Goal: Task Accomplishment & Management: Manage account settings

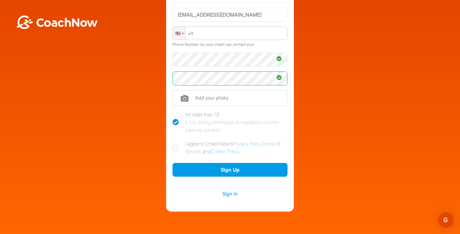
scroll to position [96, 0]
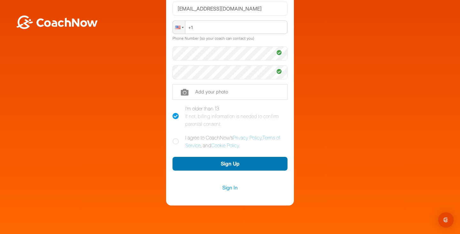
click at [209, 161] on button "Sign Up" at bounding box center [230, 164] width 115 height 14
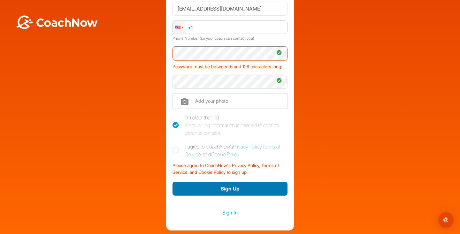
click at [224, 194] on button "Sign Up" at bounding box center [230, 188] width 115 height 14
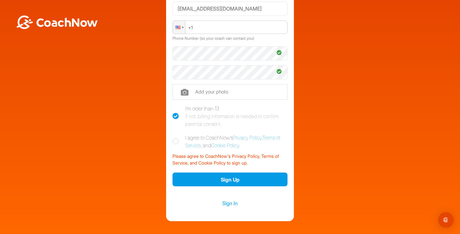
click at [173, 141] on icon at bounding box center [176, 141] width 6 height 6
click at [173, 138] on input "I agree to CoachNow's Privacy Policy , Terms of Service , and Cookie Policy ." at bounding box center [175, 136] width 4 height 4
checkbox input "true"
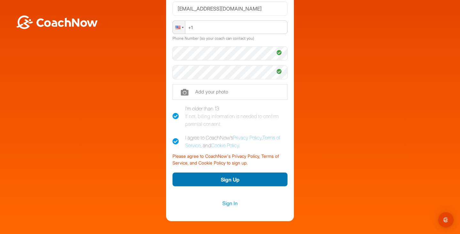
click at [210, 176] on button "Sign Up" at bounding box center [230, 179] width 115 height 14
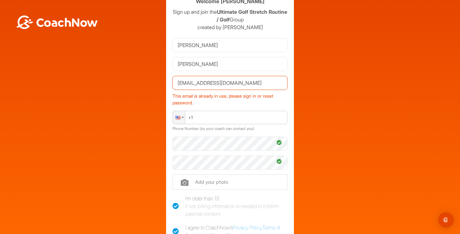
scroll to position [0, 0]
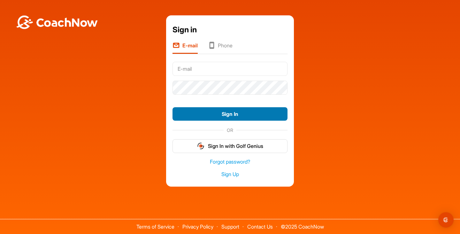
type input "[EMAIL_ADDRESS][DOMAIN_NAME]"
click at [228, 112] on button "Sign In" at bounding box center [230, 114] width 115 height 14
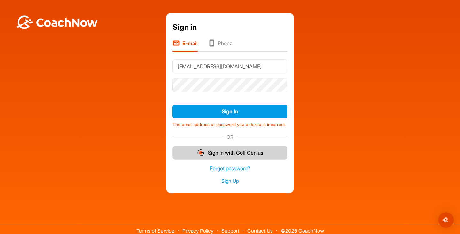
click at [220, 159] on button "Sign In with Golf Genius" at bounding box center [230, 153] width 115 height 14
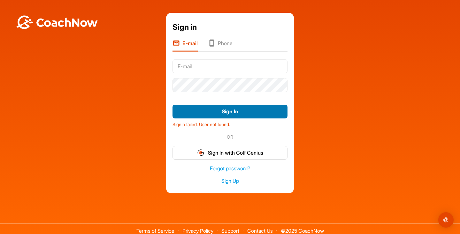
type input "[EMAIL_ADDRESS][DOMAIN_NAME]"
click at [221, 112] on button "Sign In" at bounding box center [230, 111] width 115 height 14
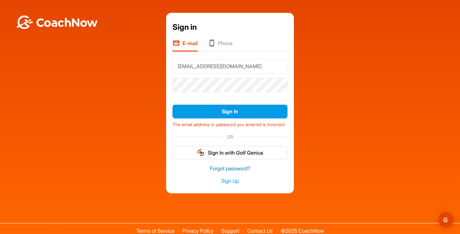
click at [228, 172] on link "Forgot password?" at bounding box center [230, 168] width 115 height 7
